Goal: Information Seeking & Learning: Learn about a topic

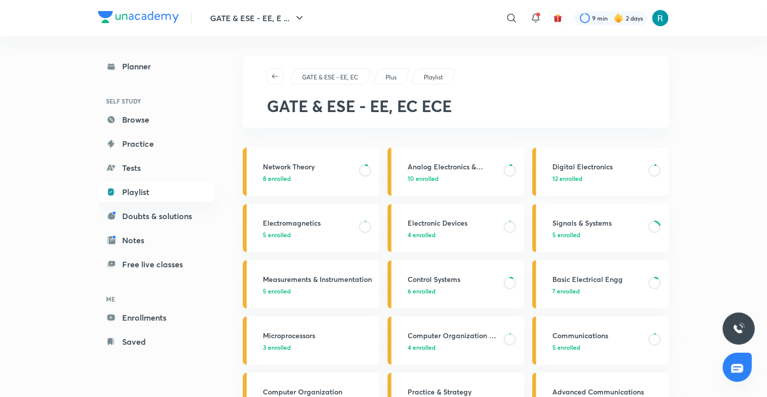
click at [591, 174] on p "12 enrolled" at bounding box center [597, 178] width 90 height 9
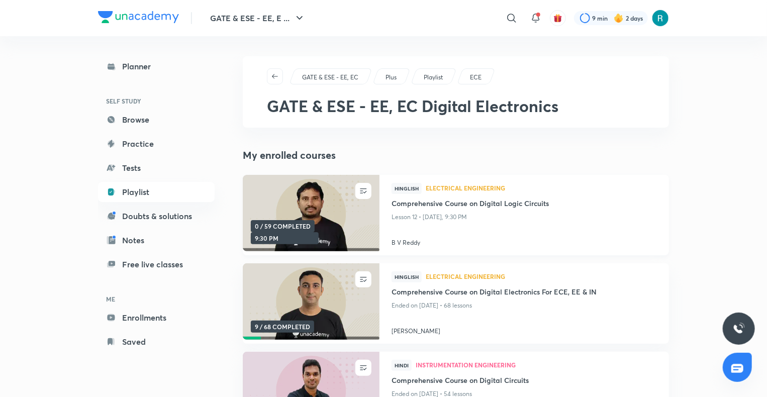
click at [333, 208] on img at bounding box center [310, 213] width 139 height 78
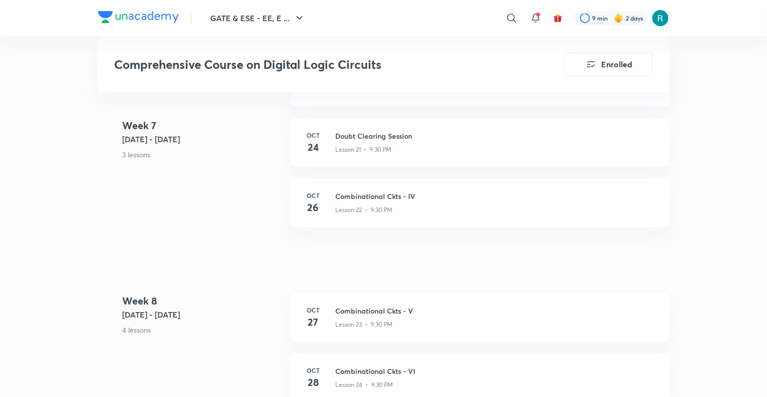
scroll to position [1850, 0]
